Goal: Transaction & Acquisition: Purchase product/service

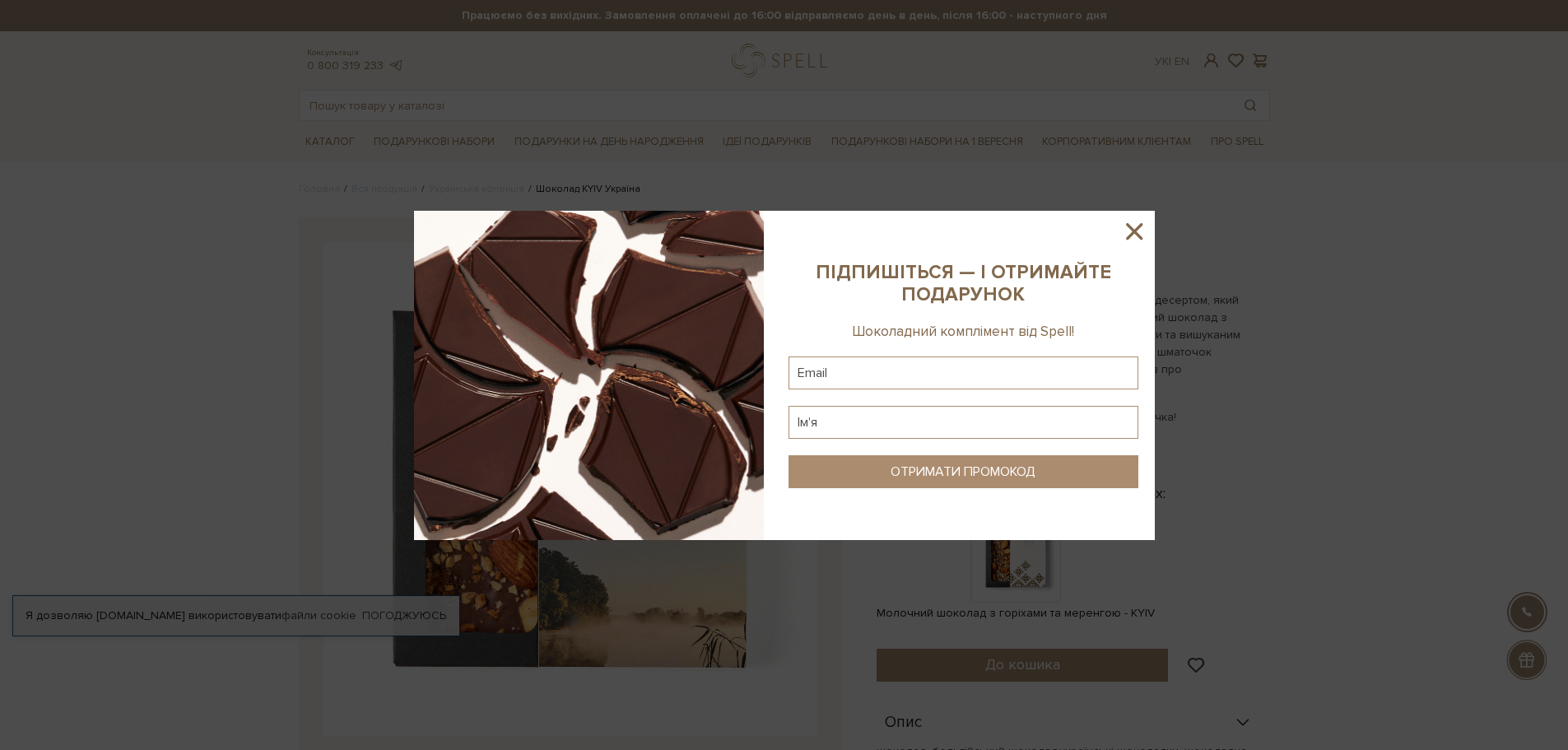
click at [1141, 227] on icon at bounding box center [1134, 231] width 28 height 28
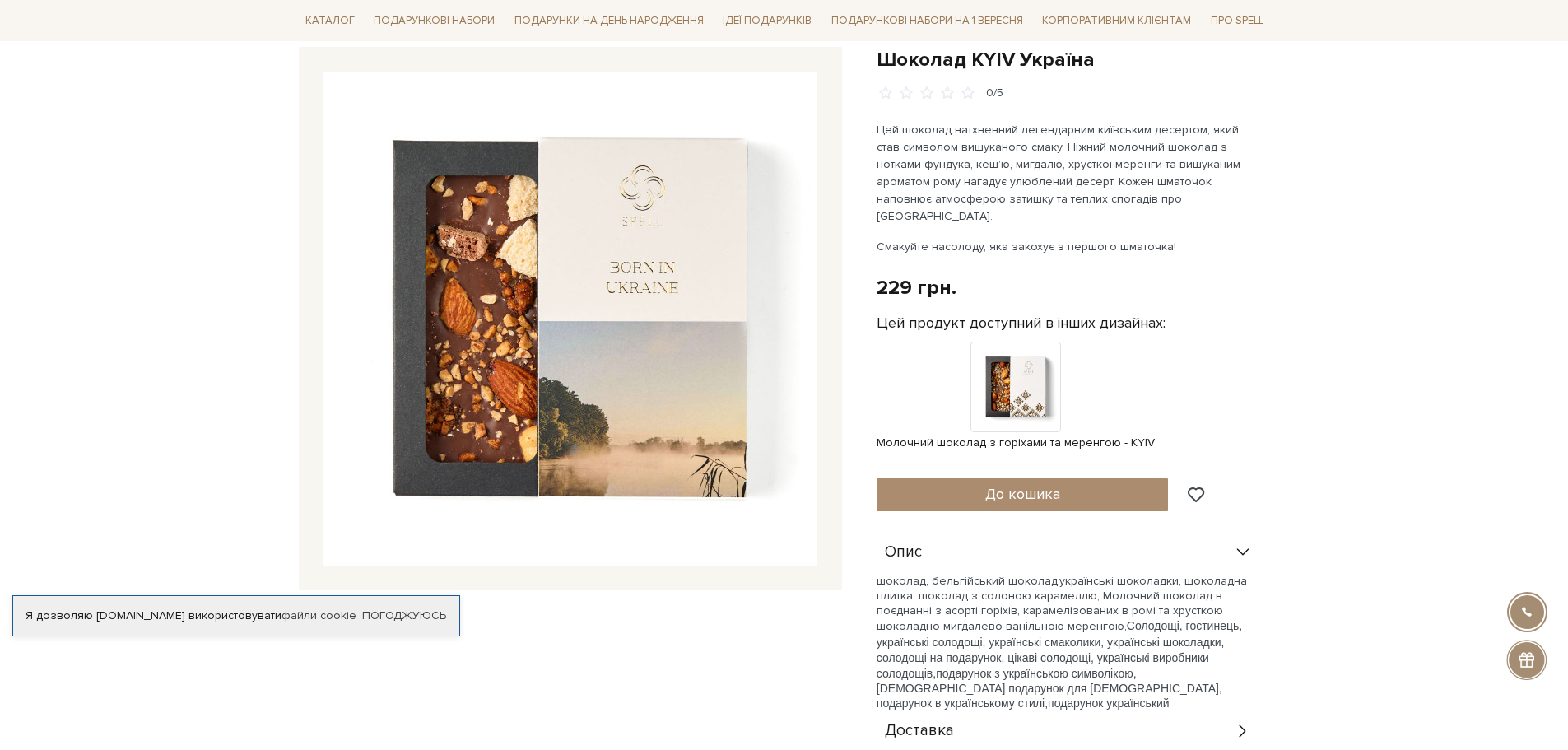
scroll to position [82, 0]
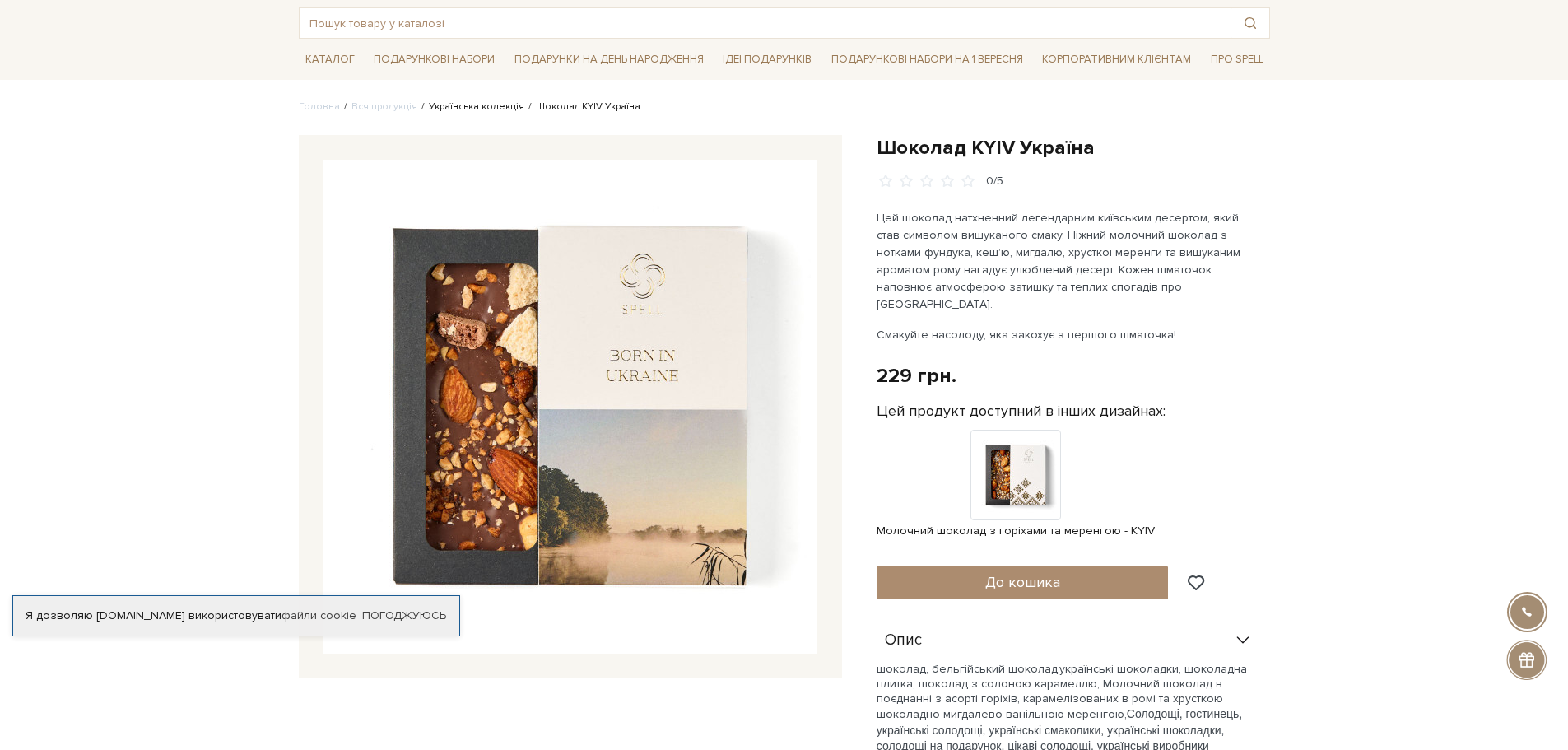
click at [484, 109] on link "Українська колекція" at bounding box center [476, 106] width 95 height 12
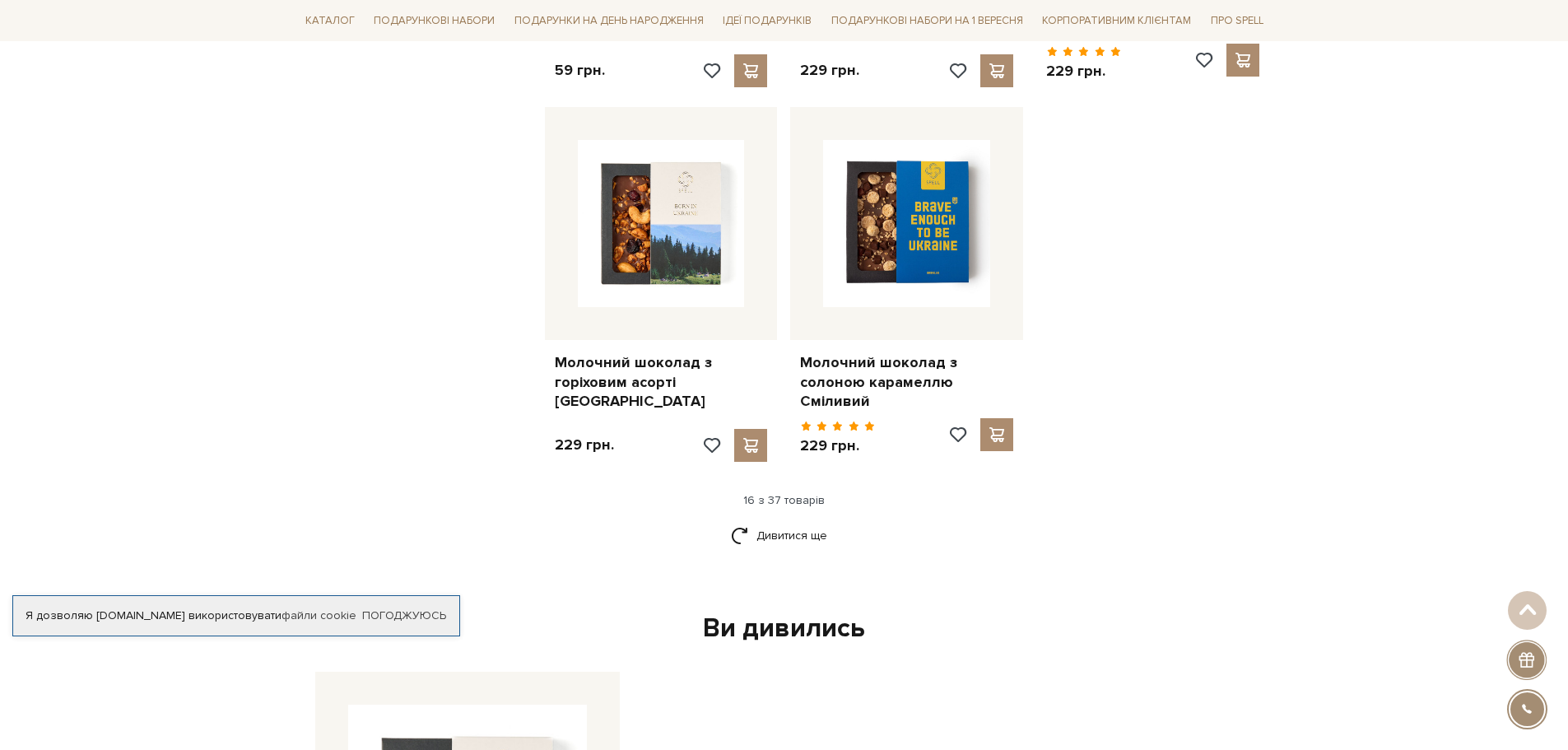
scroll to position [1975, 0]
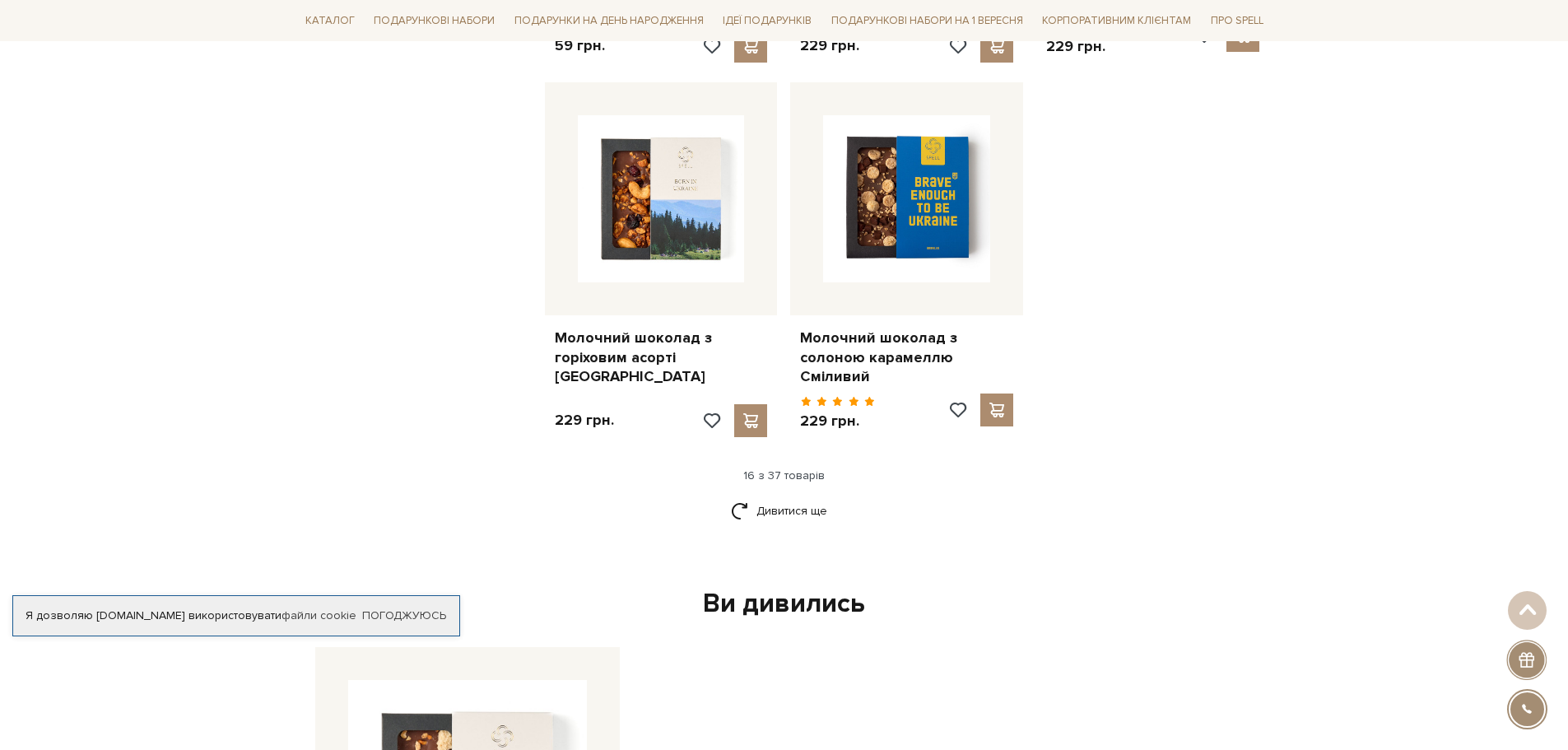
drag, startPoint x: 506, startPoint y: 309, endPoint x: 538, endPoint y: 313, distance: 32.2
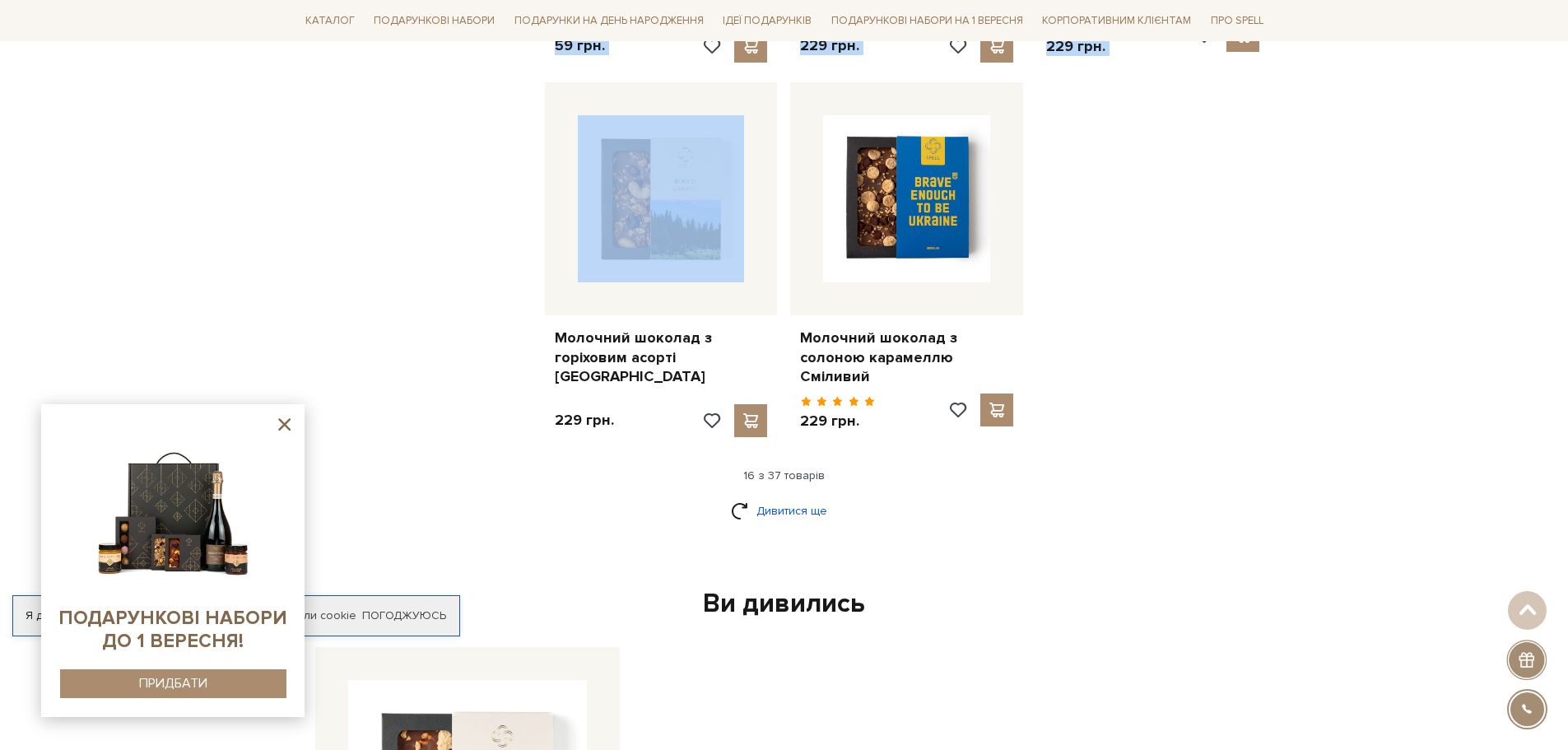
click at [810, 496] on link "Дивитися ще" at bounding box center [784, 510] width 107 height 29
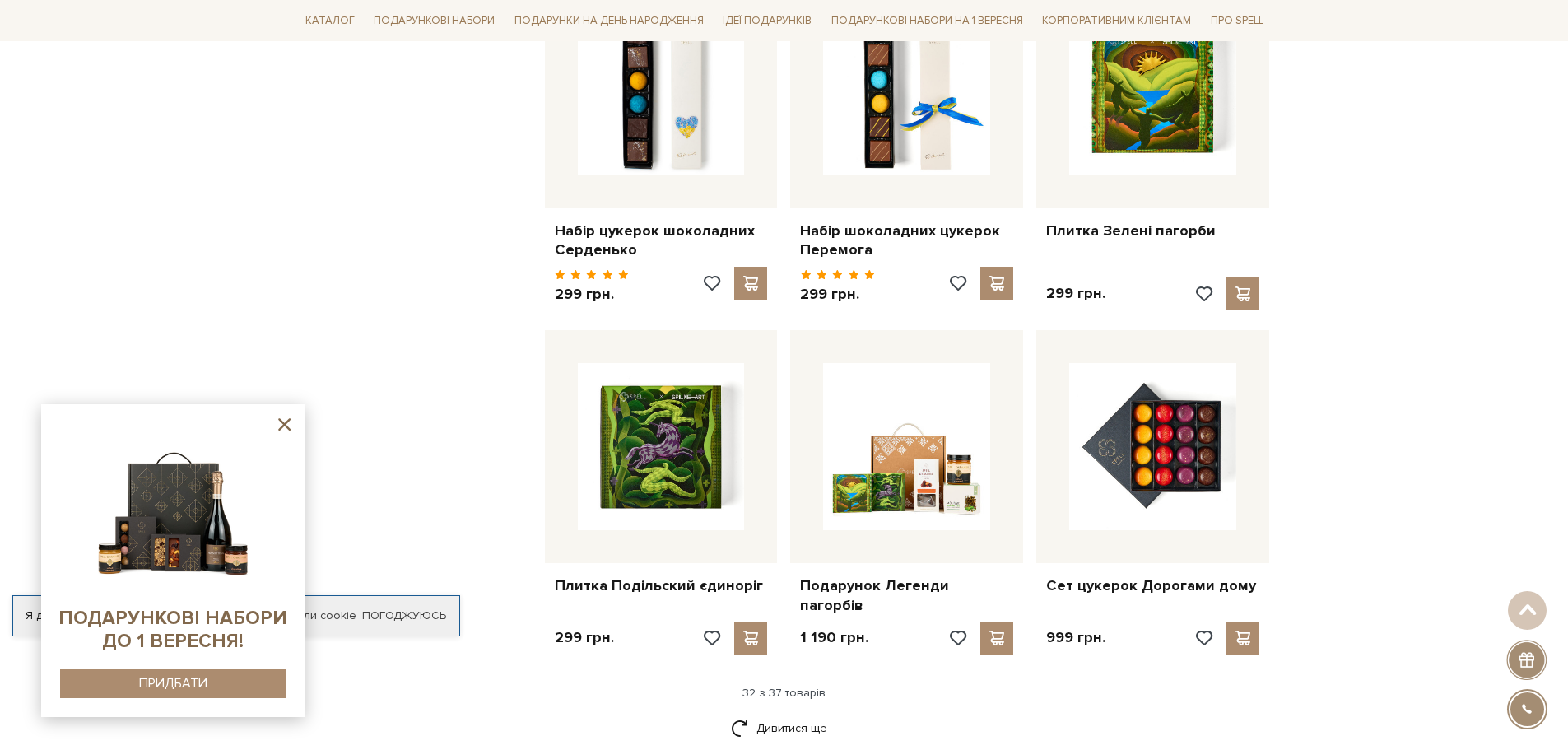
scroll to position [3539, 0]
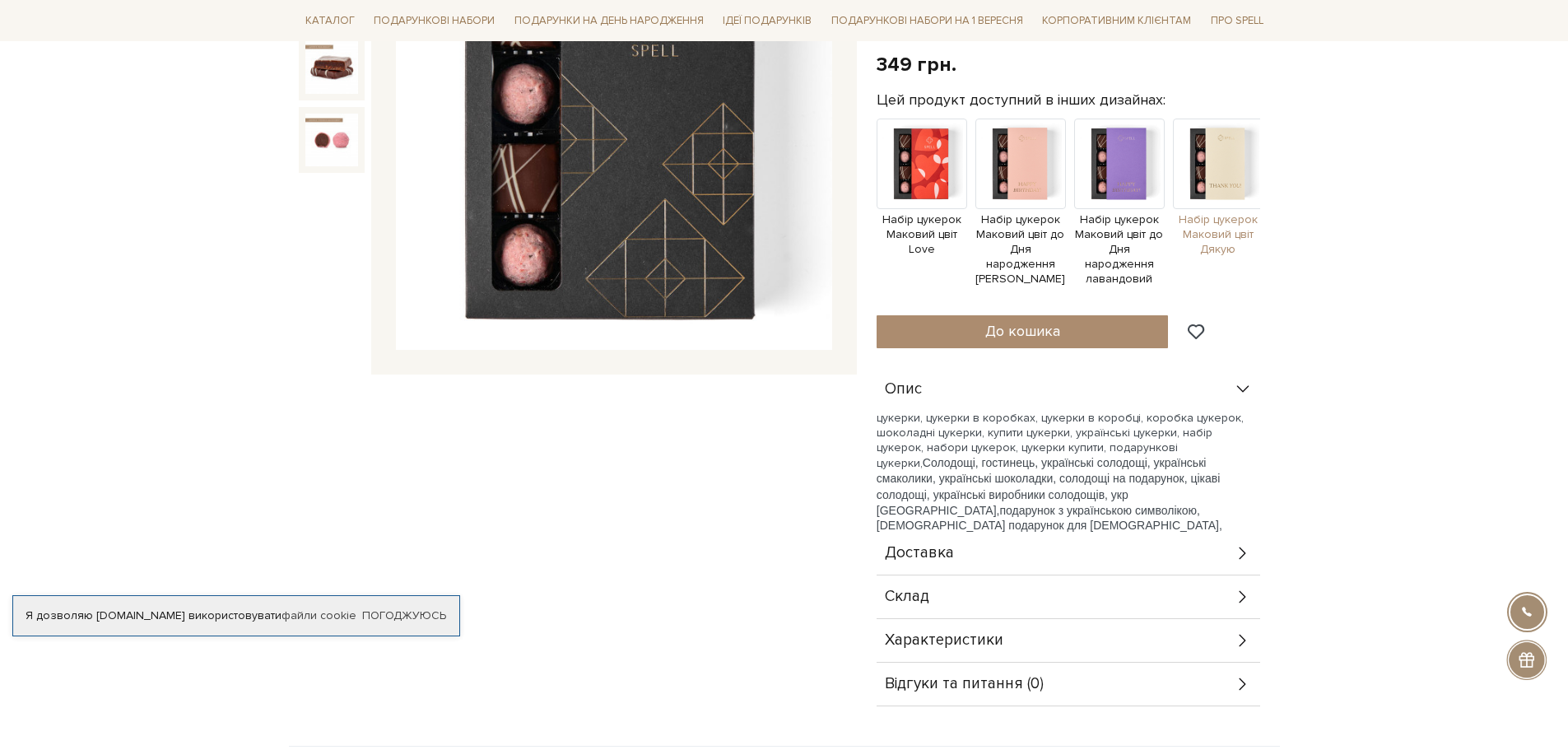
scroll to position [329, 0]
click at [986, 632] on span "Характеристики" at bounding box center [944, 639] width 118 height 15
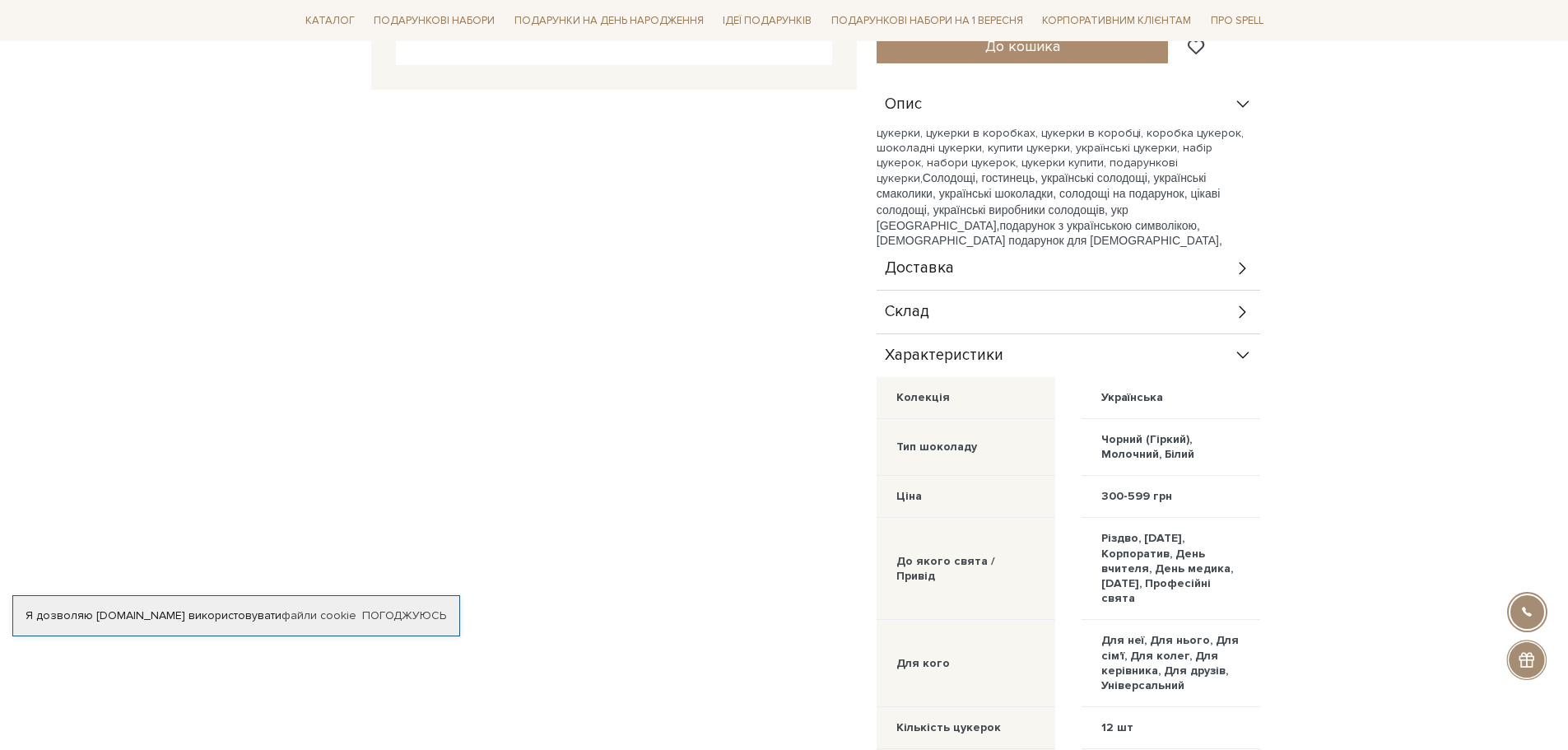
scroll to position [576, 0]
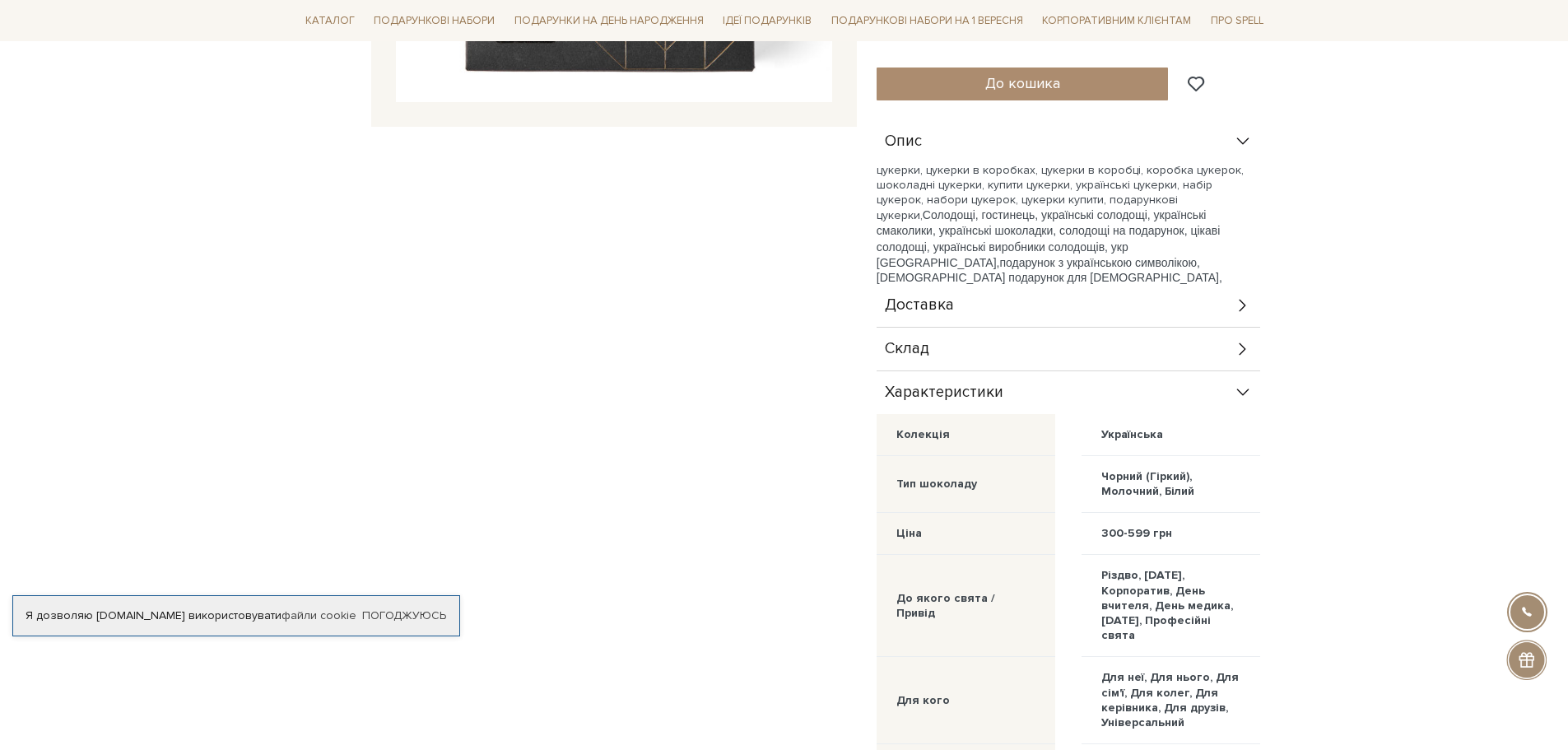
click at [1021, 340] on div "Склад" at bounding box center [1069, 348] width 384 height 43
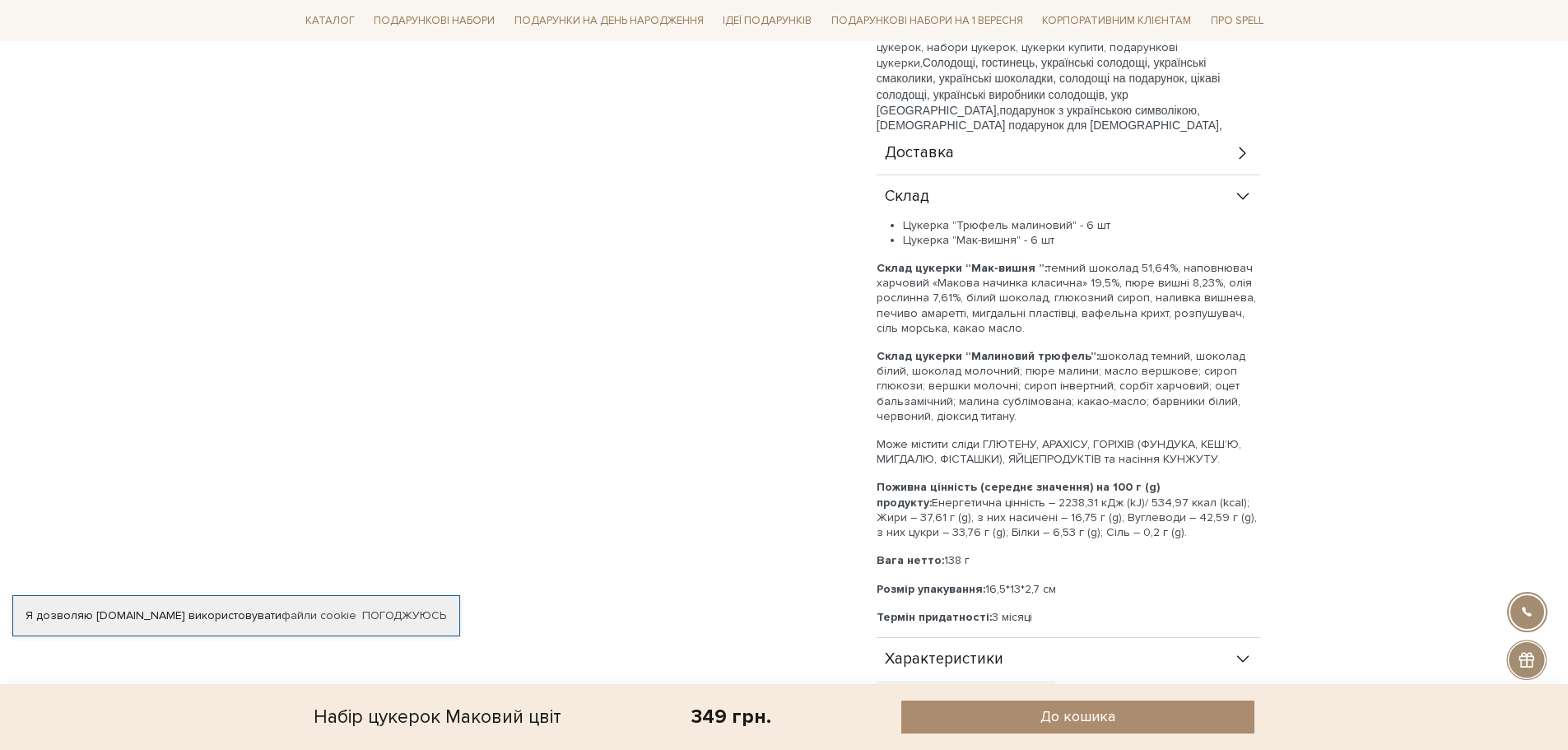
scroll to position [740, 0]
